Goal: Check status: Check status

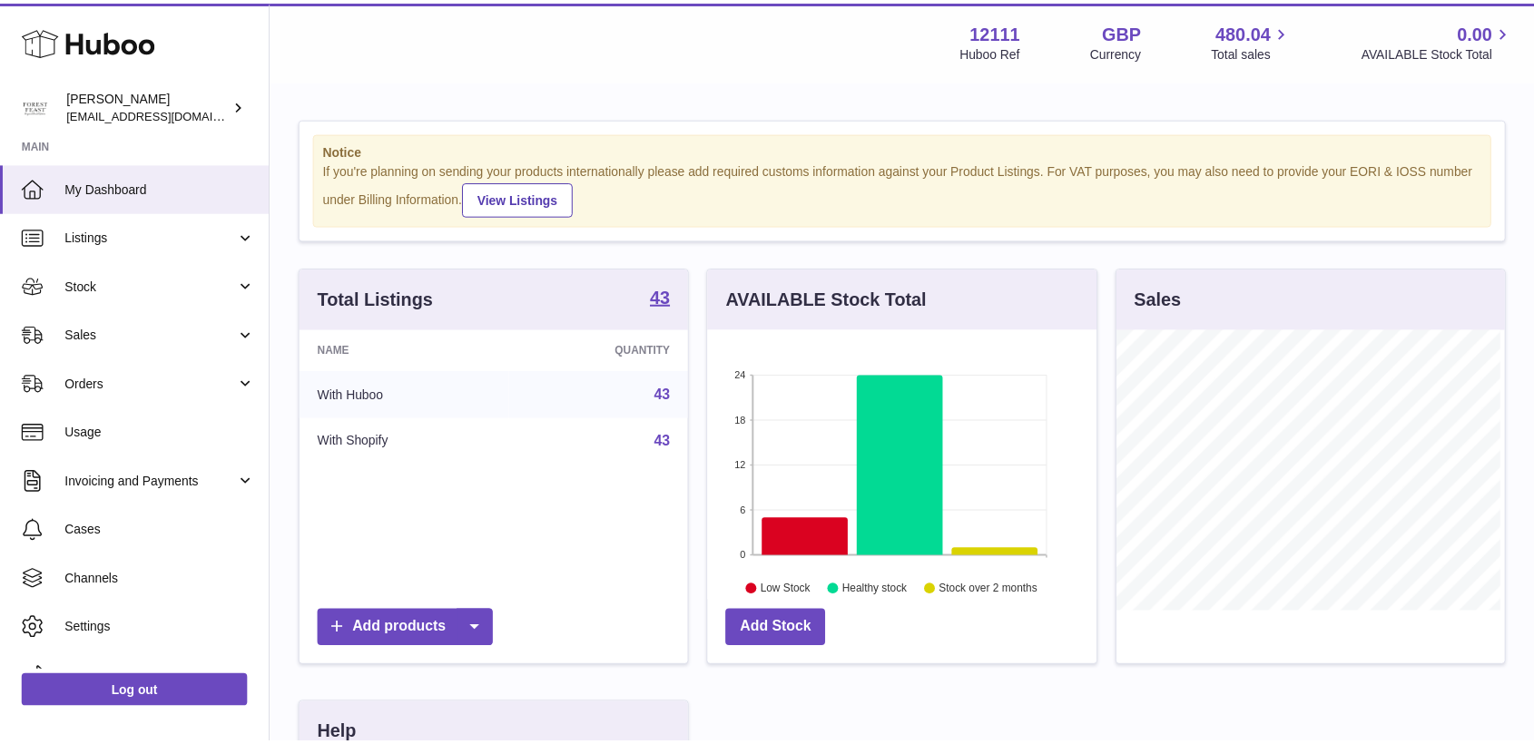
scroll to position [283, 392]
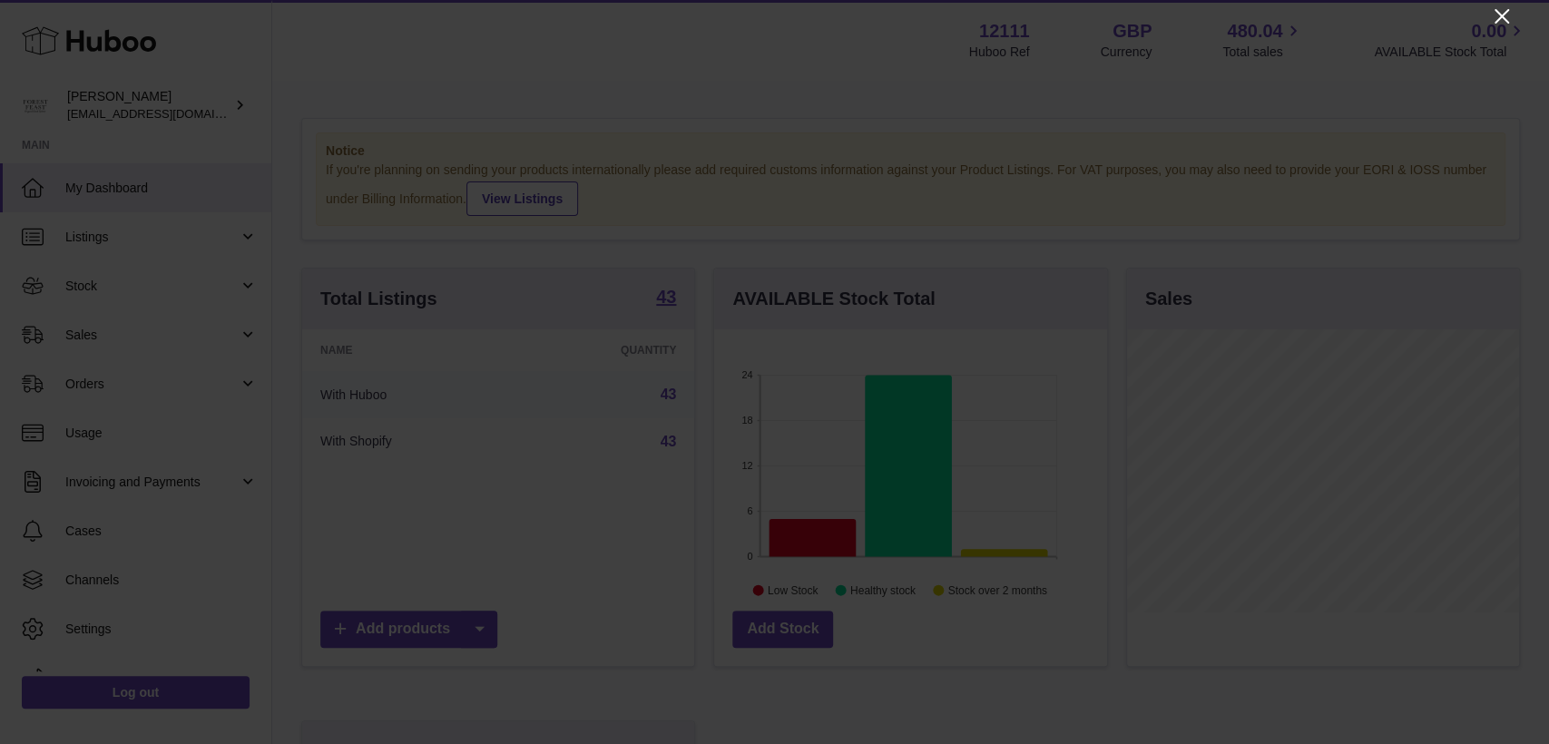
click at [1505, 13] on icon "Close" at bounding box center [1502, 16] width 15 height 15
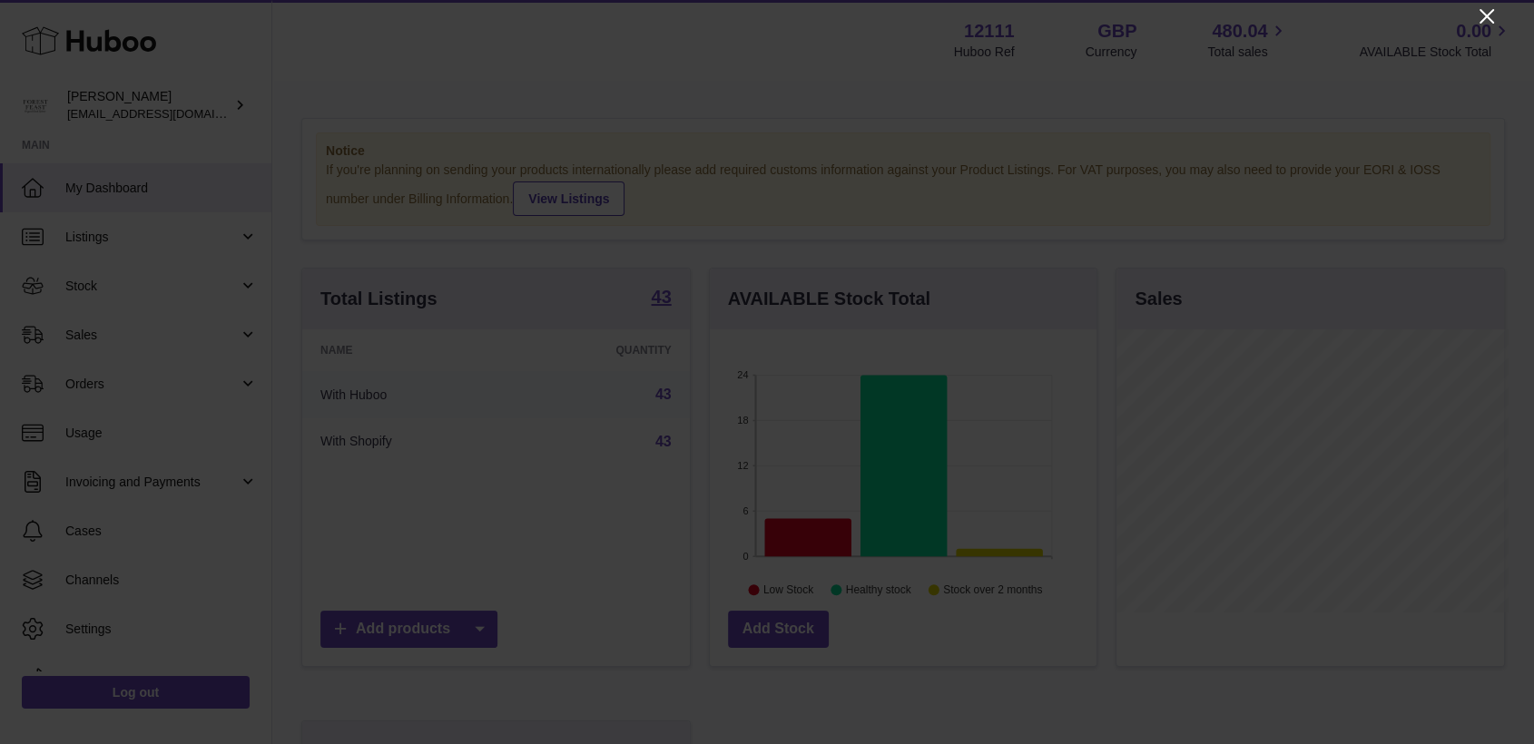
scroll to position [907165, 907060]
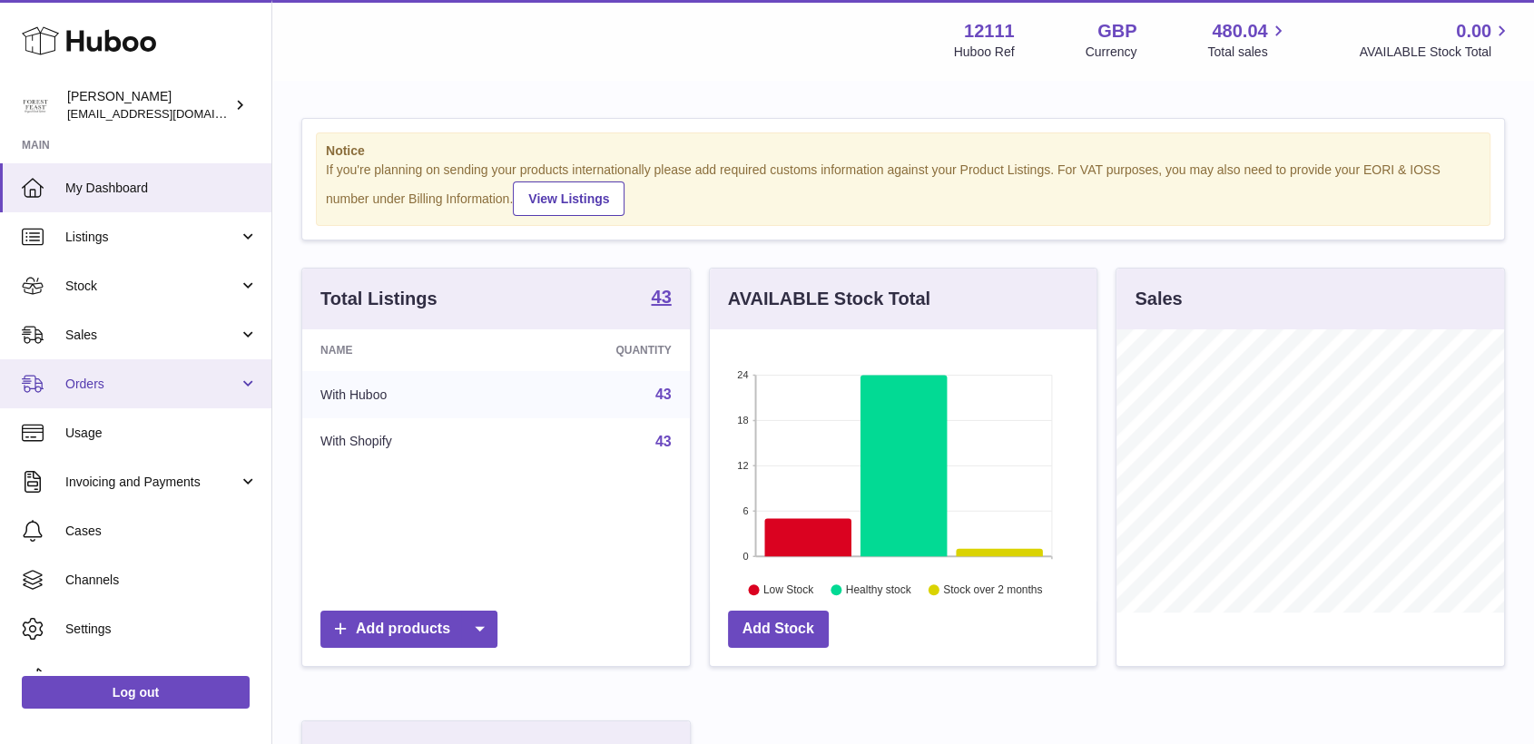
click at [50, 389] on link "Orders" at bounding box center [135, 383] width 271 height 49
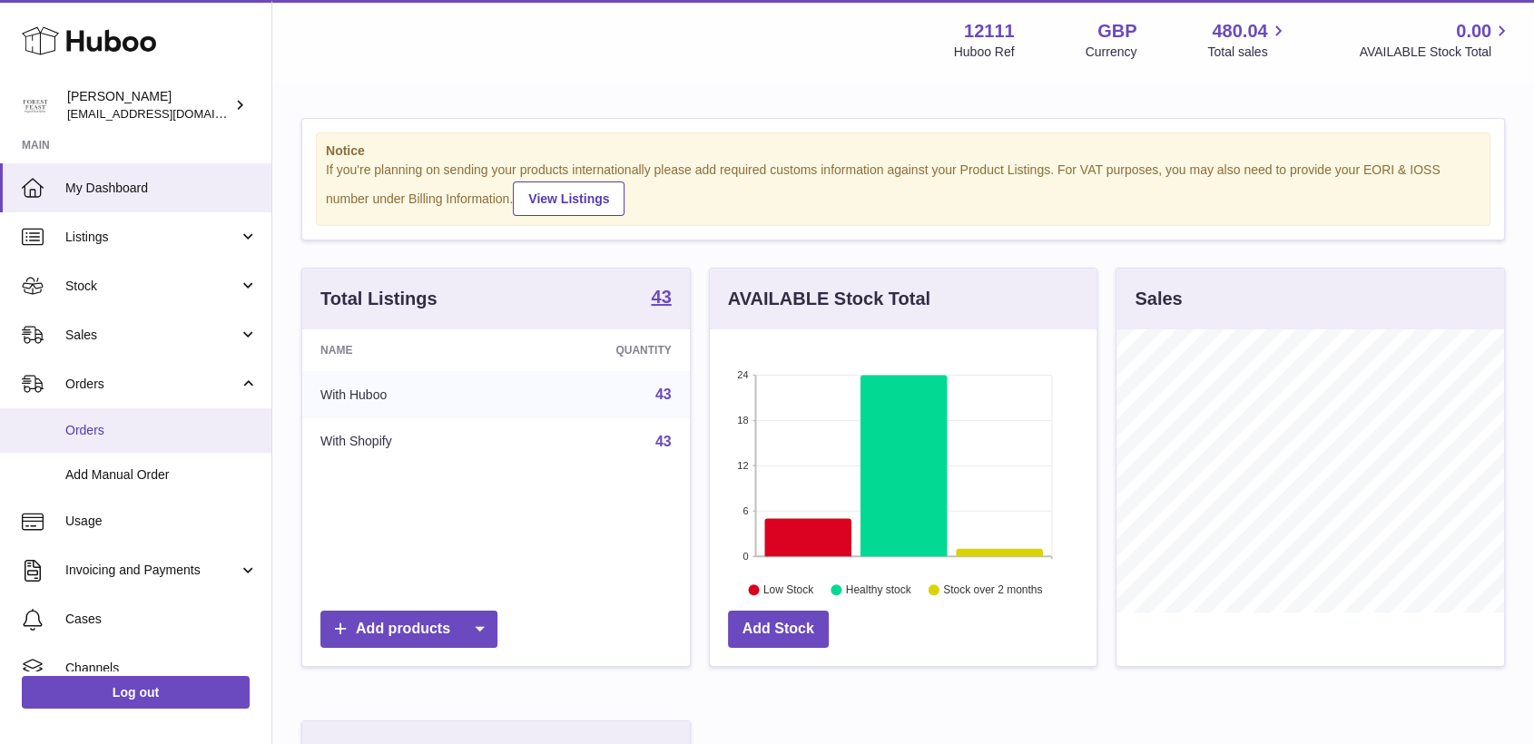
click at [128, 427] on span "Orders" at bounding box center [161, 430] width 192 height 17
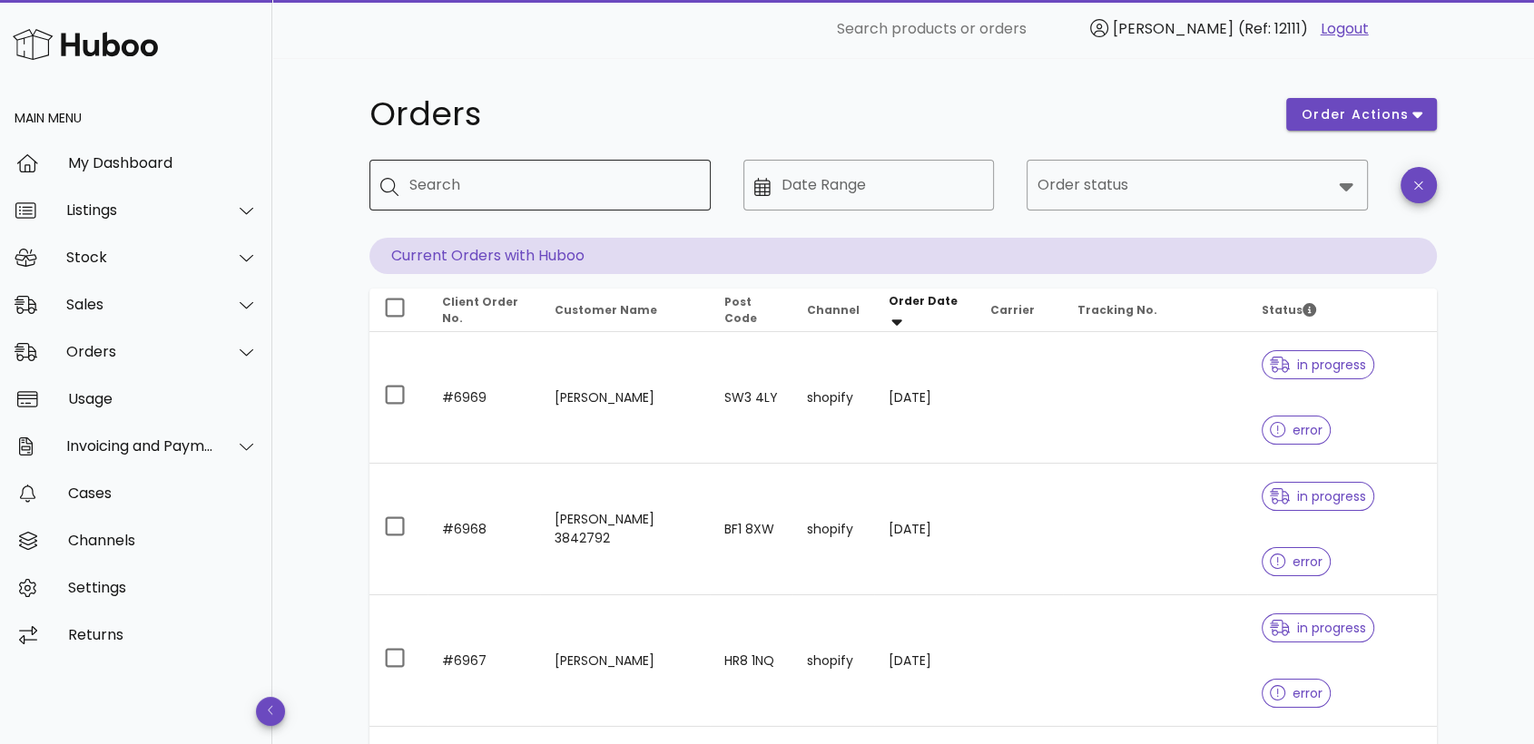
click at [556, 176] on input "Search" at bounding box center [552, 185] width 287 height 29
paste input "**********"
type input "**********"
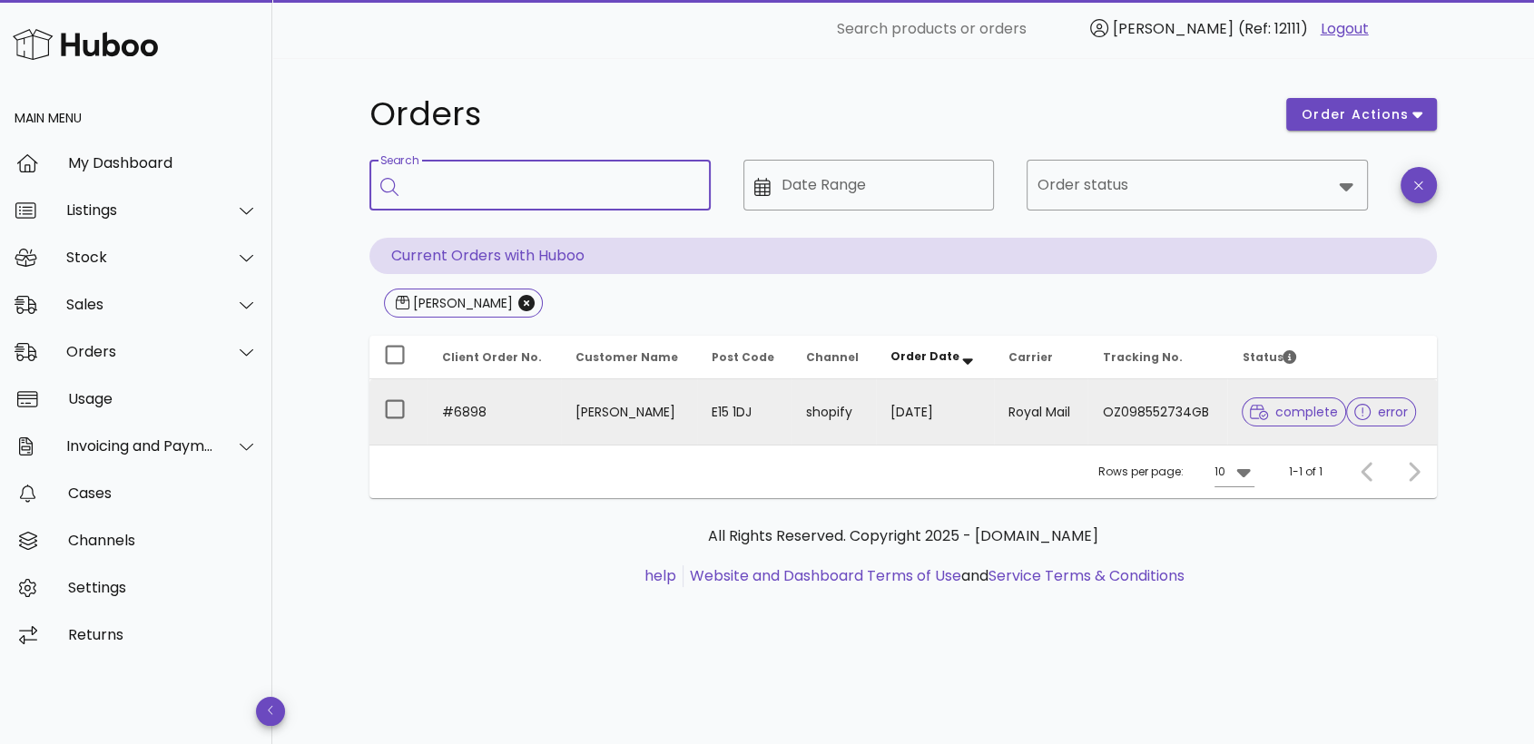
click at [1393, 418] on span "error" at bounding box center [1381, 412] width 54 height 13
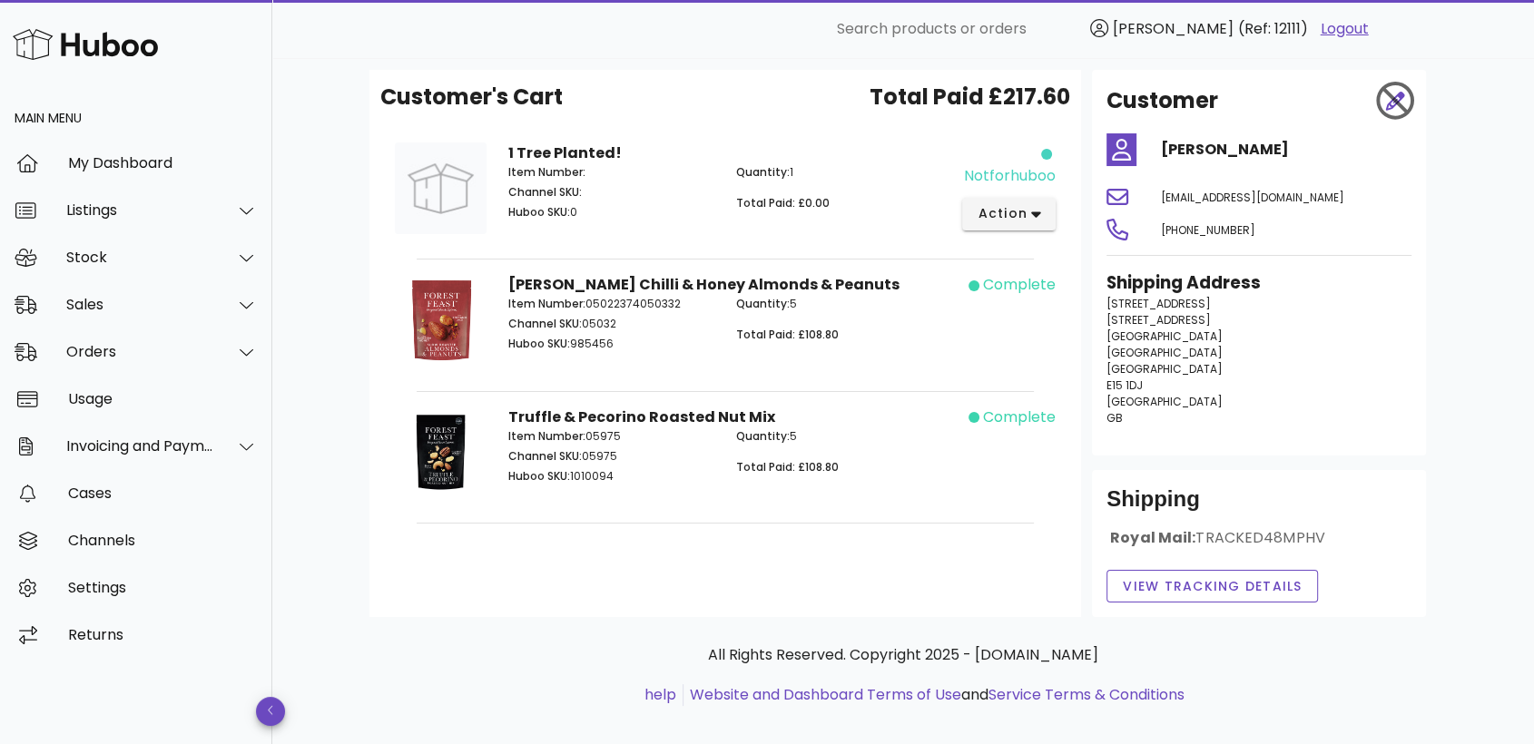
scroll to position [93, 0]
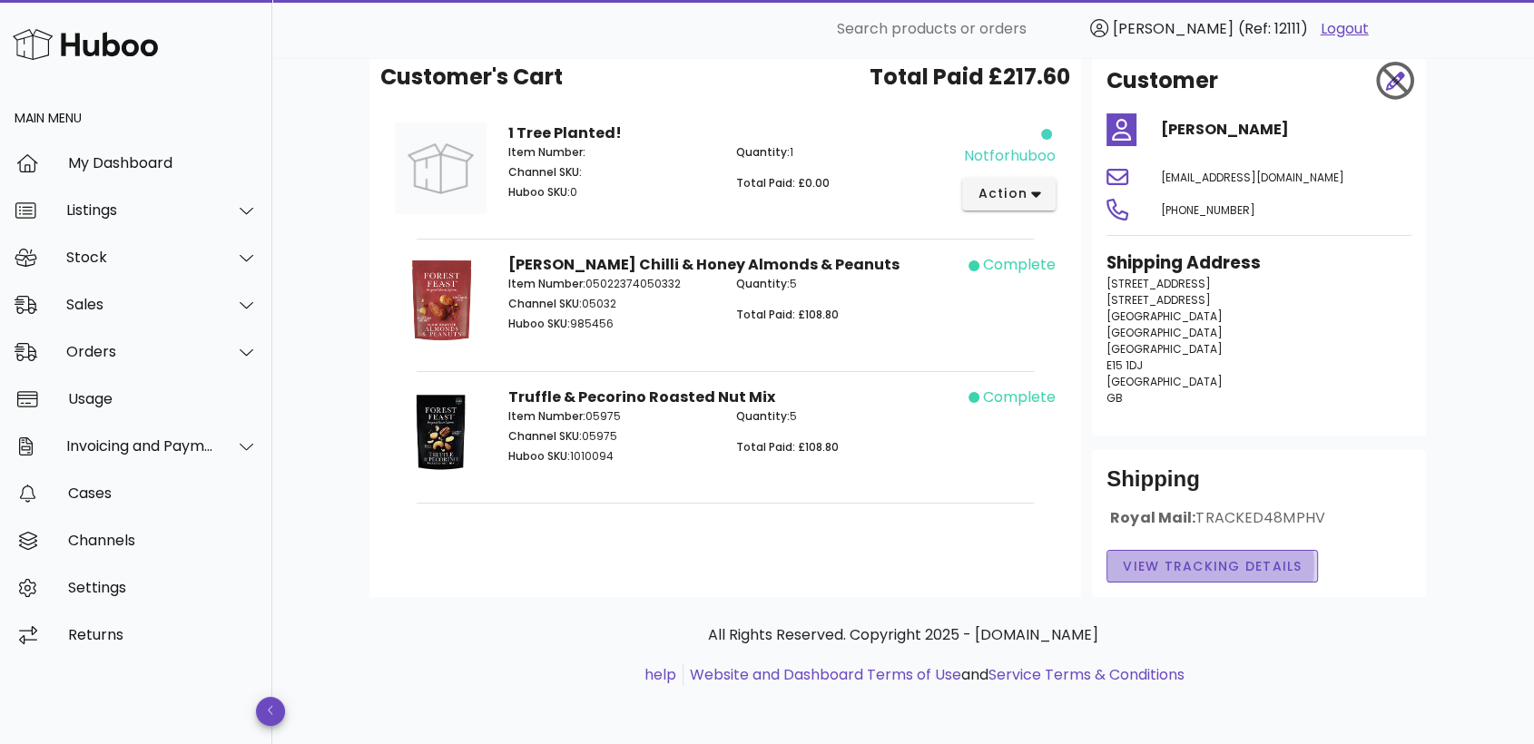
click at [1266, 567] on span "View Tracking details" at bounding box center [1212, 566] width 181 height 19
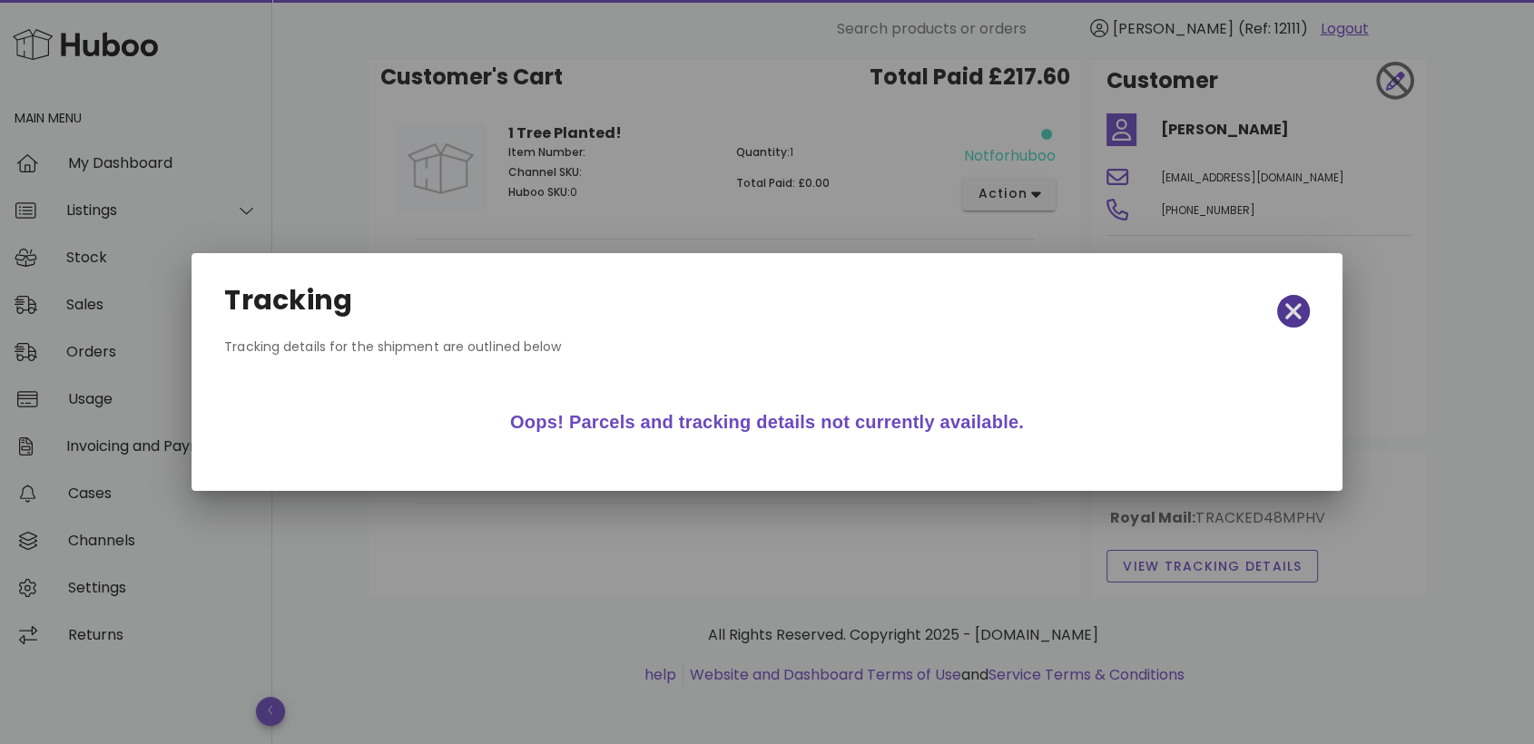
click at [1285, 316] on icon "button" at bounding box center [1293, 311] width 16 height 25
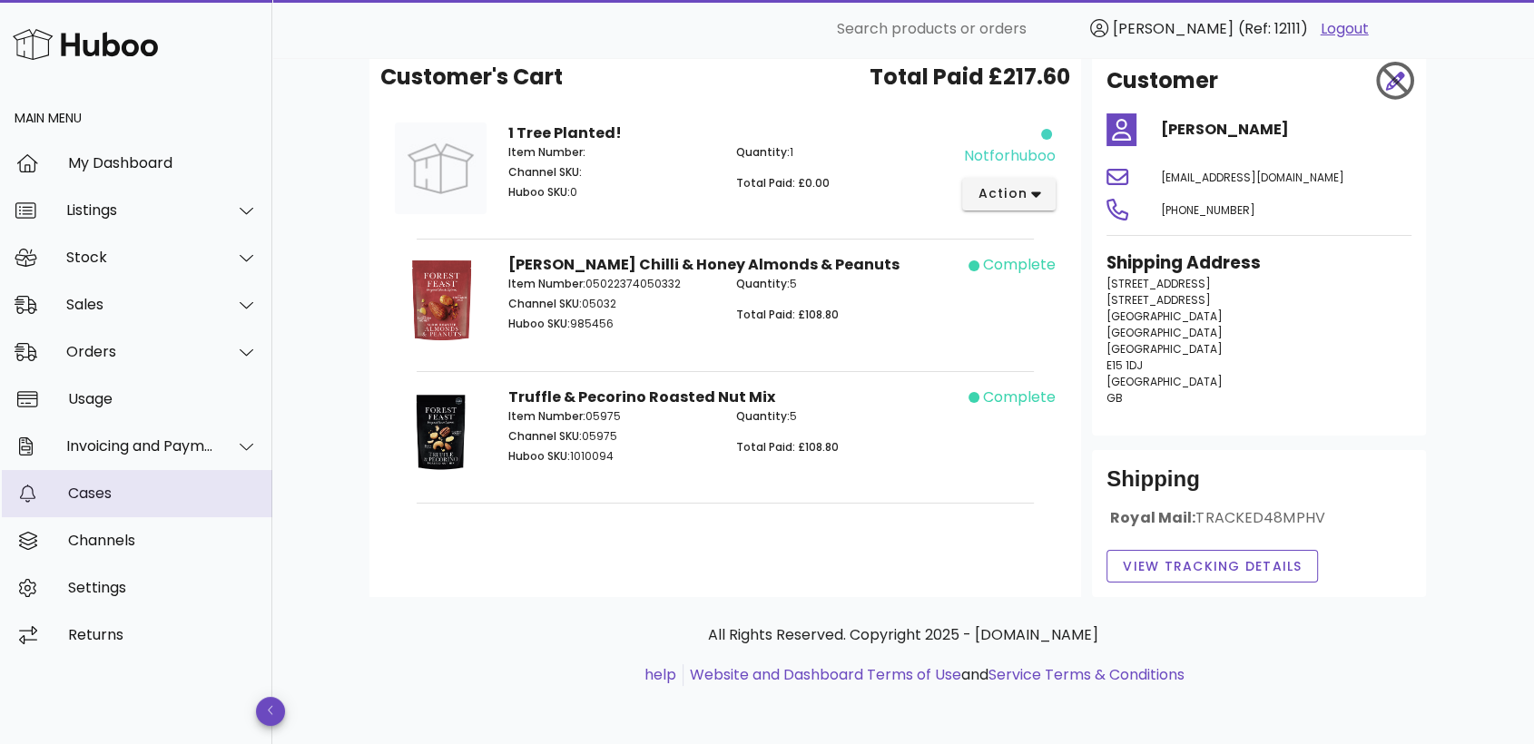
click at [148, 495] on div "Cases" at bounding box center [163, 493] width 190 height 17
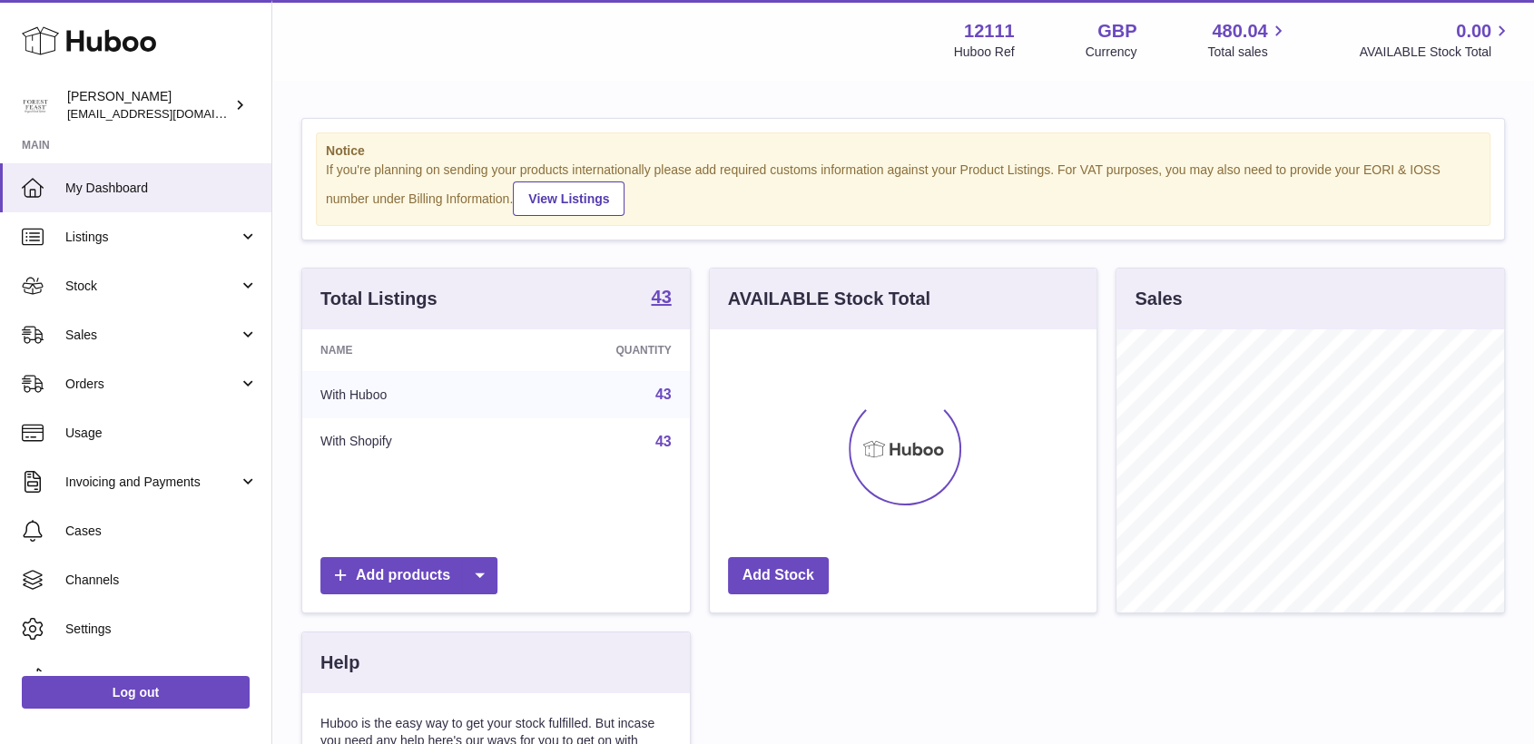
scroll to position [283, 387]
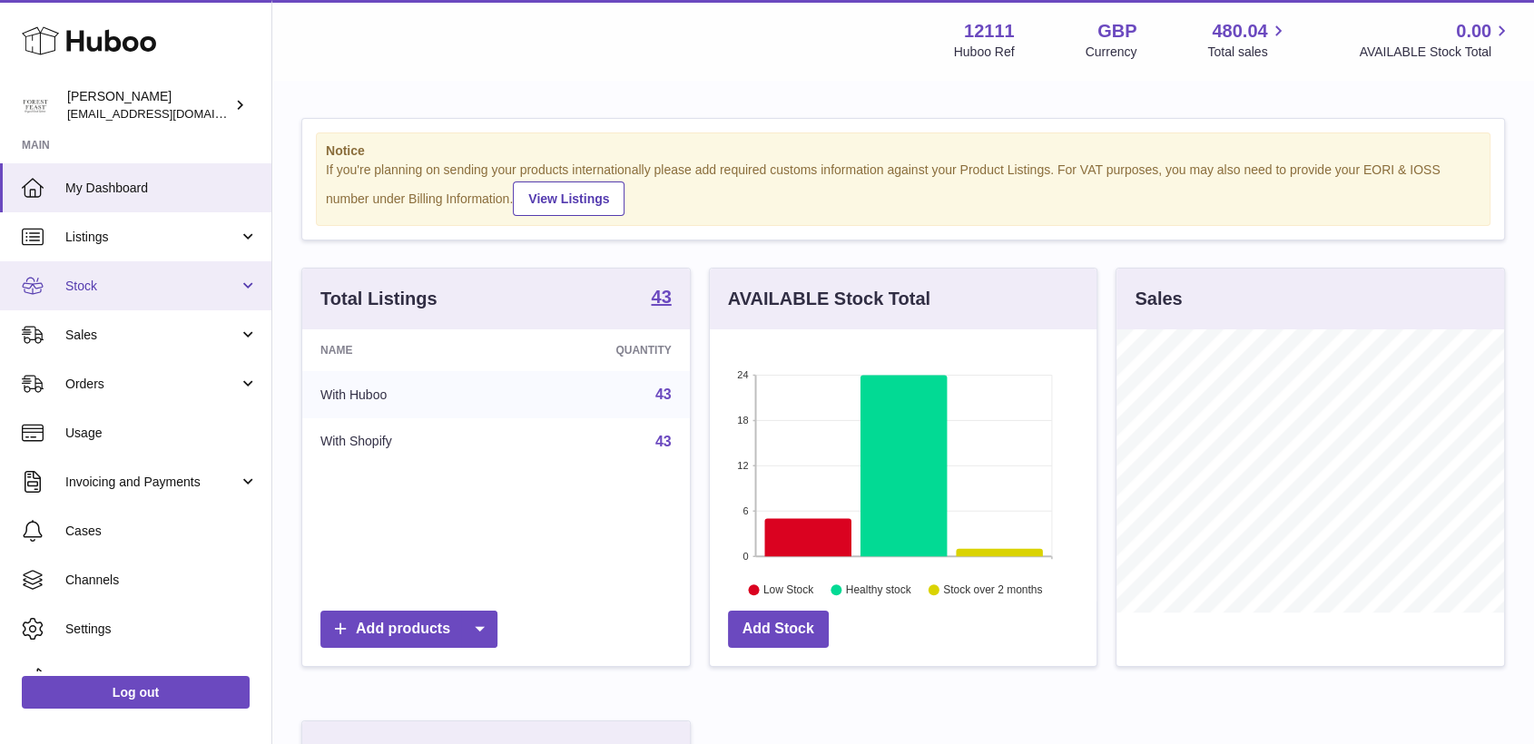
click at [125, 269] on link "Stock" at bounding box center [135, 285] width 271 height 49
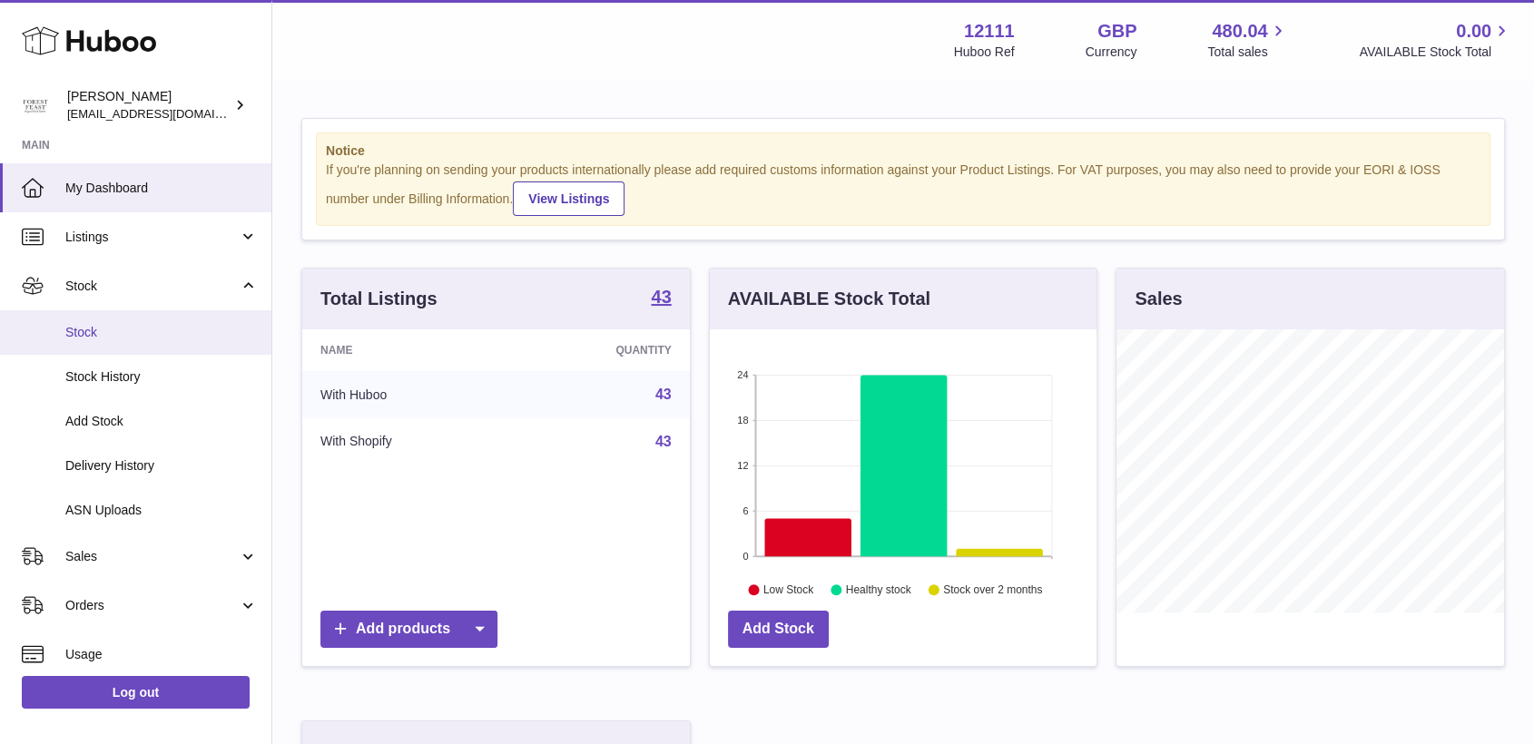
click at [172, 324] on span "Stock" at bounding box center [161, 332] width 192 height 17
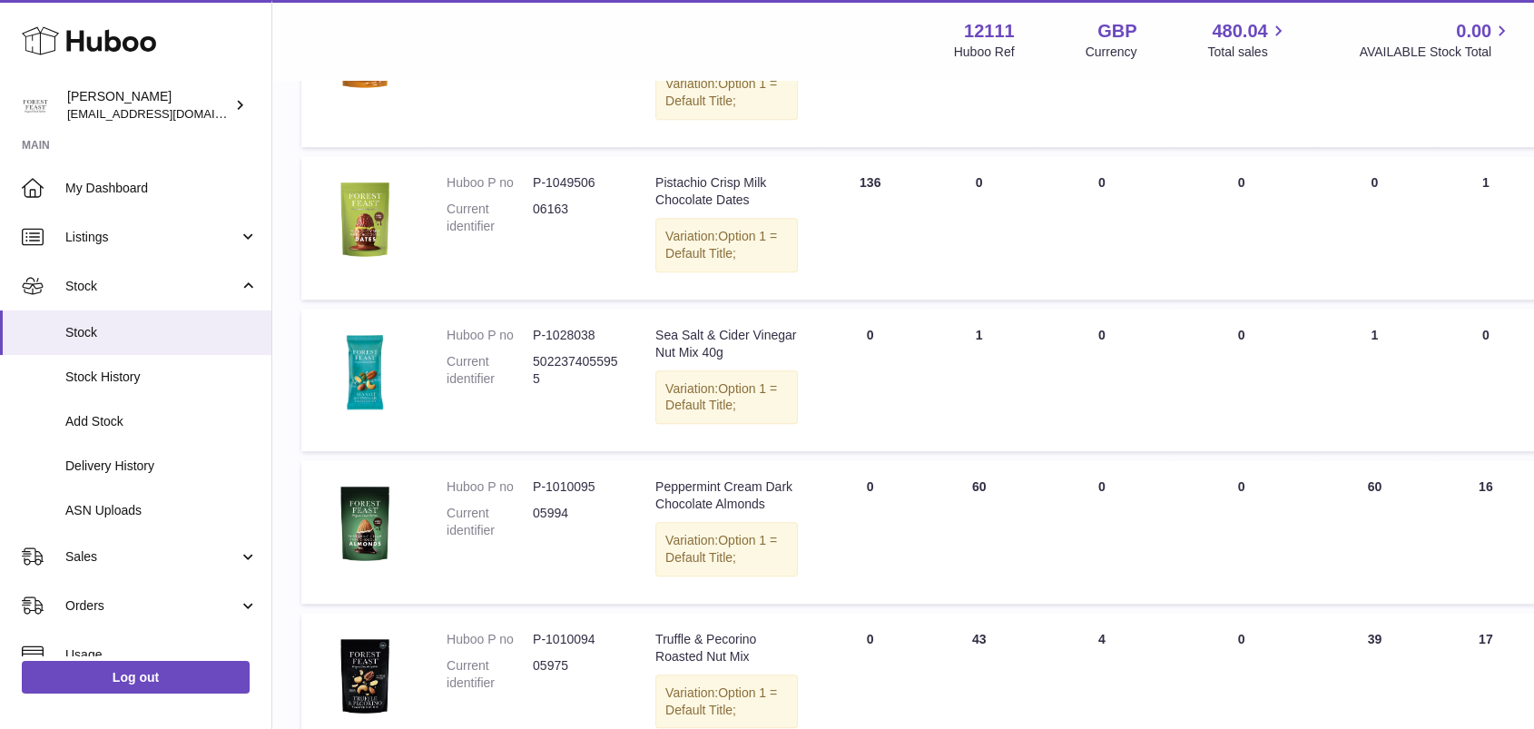
scroll to position [1210, 0]
